Goal: Information Seeking & Learning: Understand process/instructions

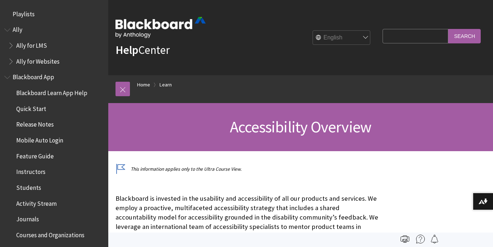
scroll to position [628, 0]
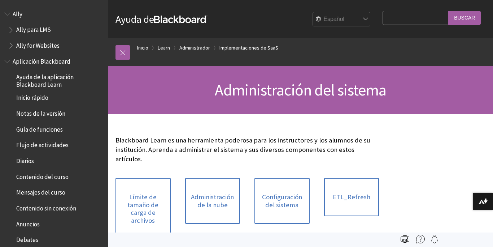
scroll to position [831, 0]
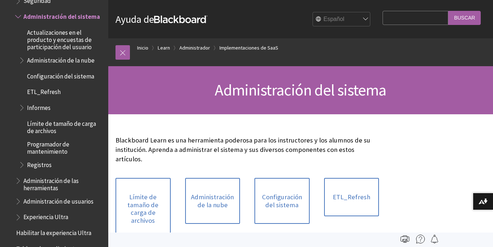
click at [81, 203] on span "Administración de usuarios" at bounding box center [58, 200] width 70 height 10
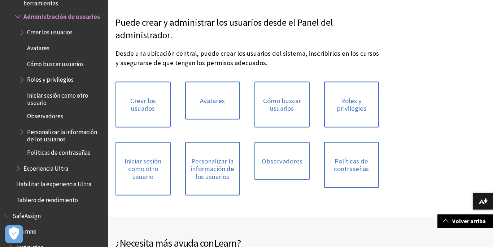
scroll to position [92, 0]
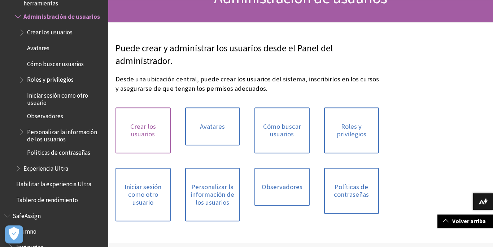
click at [133, 129] on link "Crear los usuarios" at bounding box center [143, 130] width 55 height 46
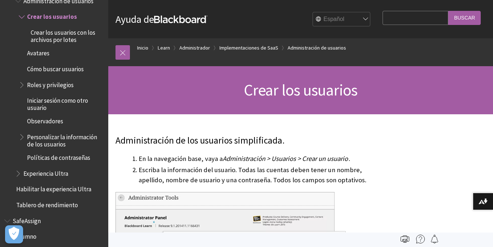
click at [104, 16] on span "Crear los usuarios" at bounding box center [61, 17] width 85 height 12
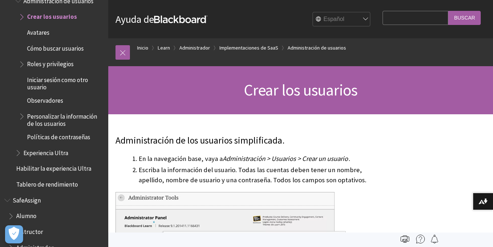
click at [104, 17] on span "Crear los usuarios" at bounding box center [61, 17] width 85 height 12
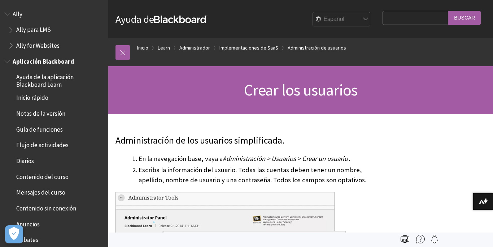
click at [29, 101] on span "Inicio rápido" at bounding box center [32, 97] width 32 height 10
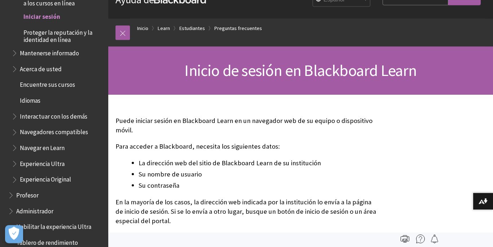
scroll to position [16, 0]
